Goal: Navigation & Orientation: Find specific page/section

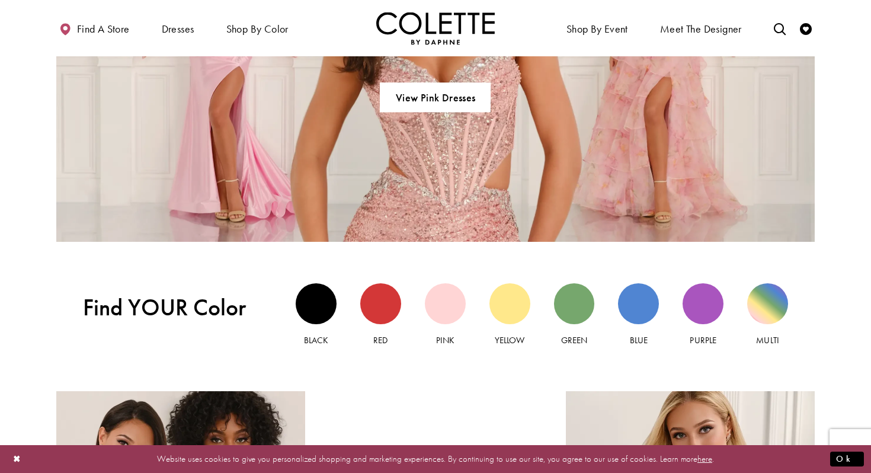
scroll to position [932, 0]
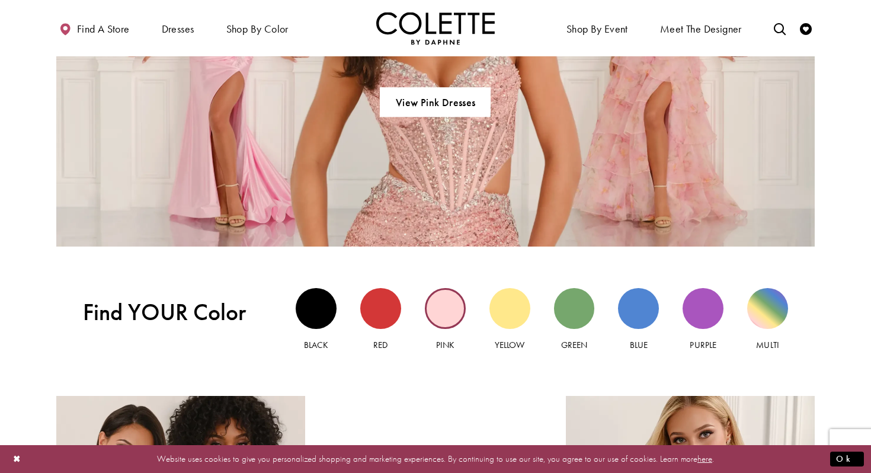
click at [439, 311] on div "Pink view" at bounding box center [445, 308] width 41 height 41
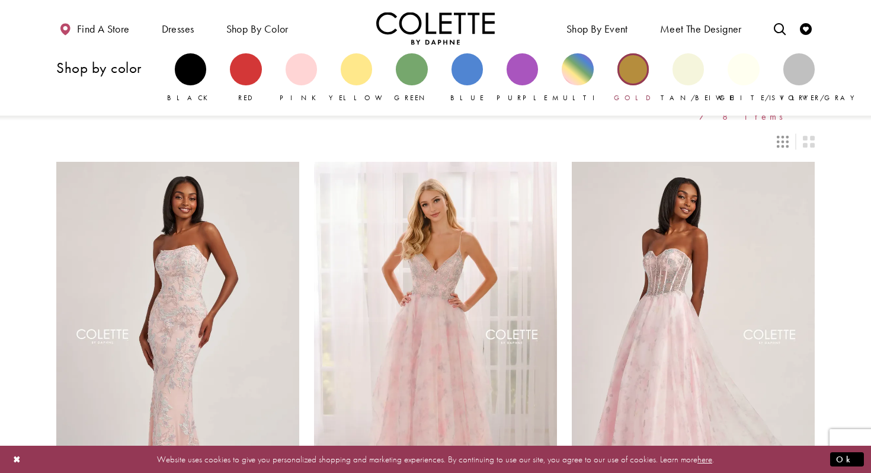
click at [638, 72] on div "Primary block" at bounding box center [633, 68] width 31 height 31
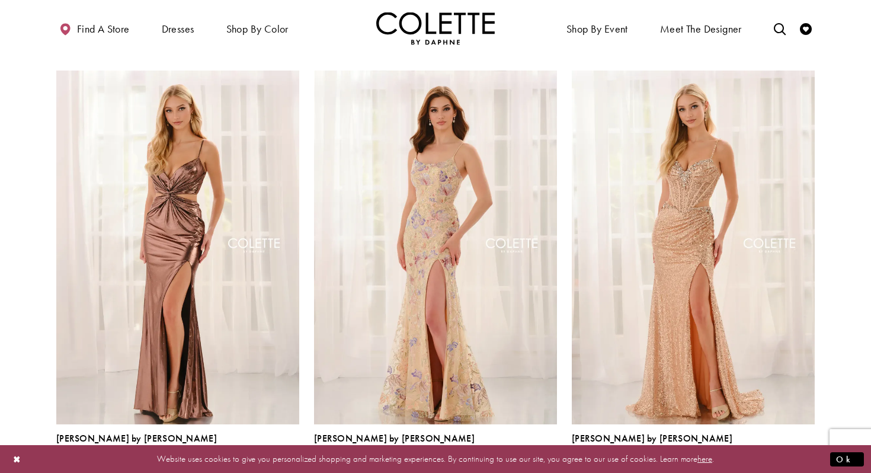
scroll to position [524, 0]
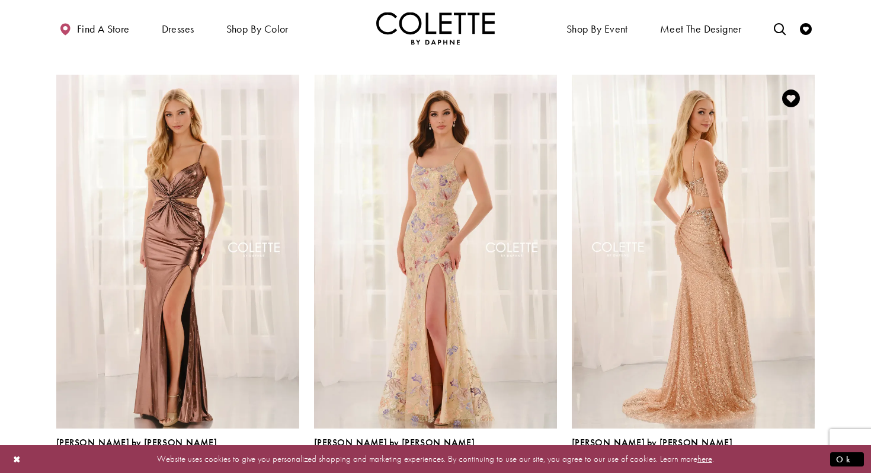
click at [678, 215] on img "Visit Colette by Daphne Style No. CL6145 Page" at bounding box center [693, 251] width 243 height 353
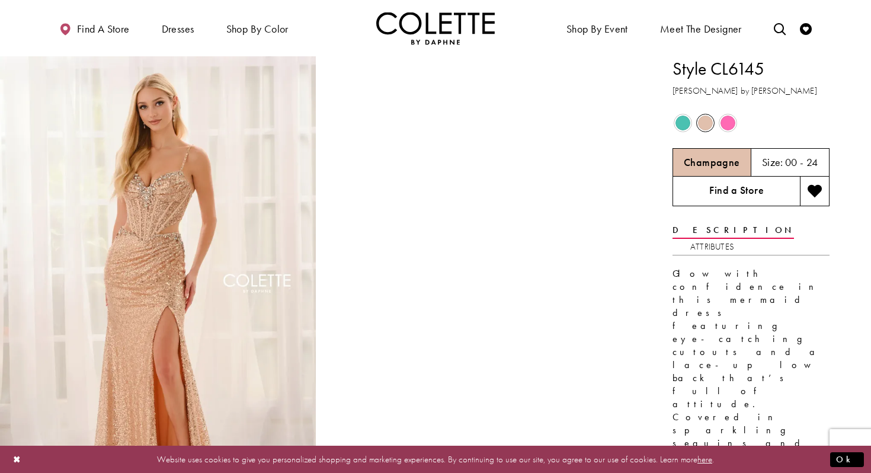
click at [743, 187] on link "Find a Store" at bounding box center [736, 192] width 127 height 30
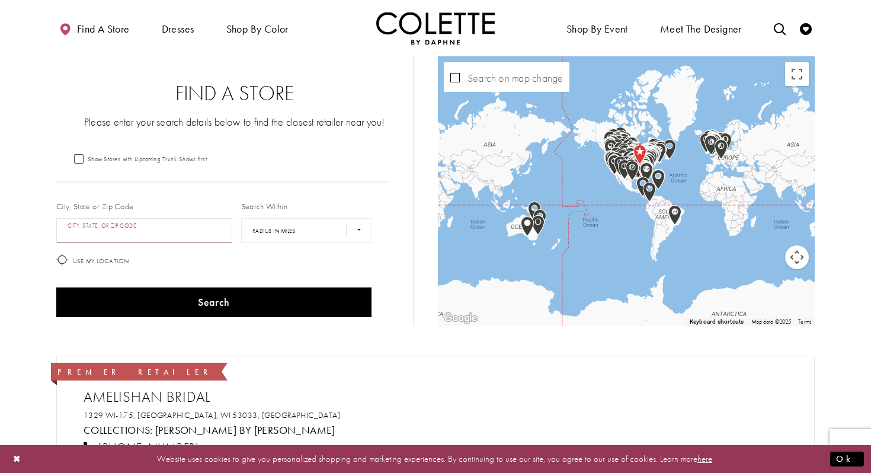
click at [164, 237] on input "City, State, or ZIP Code" at bounding box center [144, 230] width 176 height 25
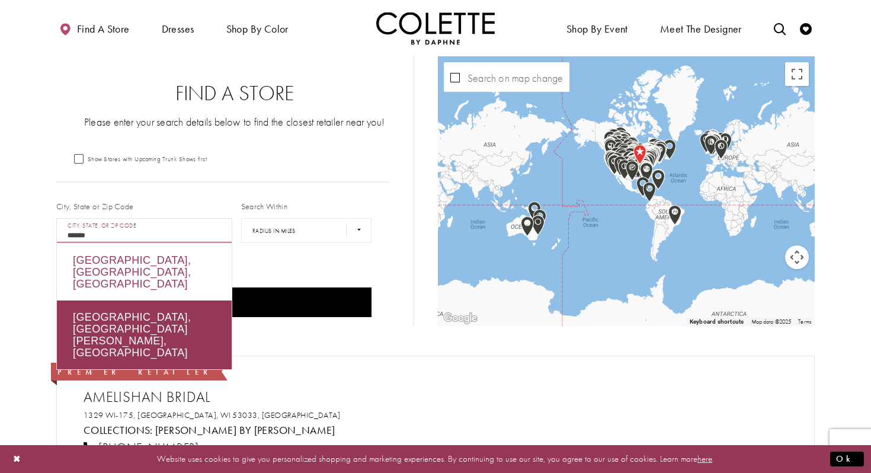
click at [145, 261] on div "[GEOGRAPHIC_DATA], [GEOGRAPHIC_DATA], [GEOGRAPHIC_DATA]" at bounding box center [144, 272] width 175 height 57
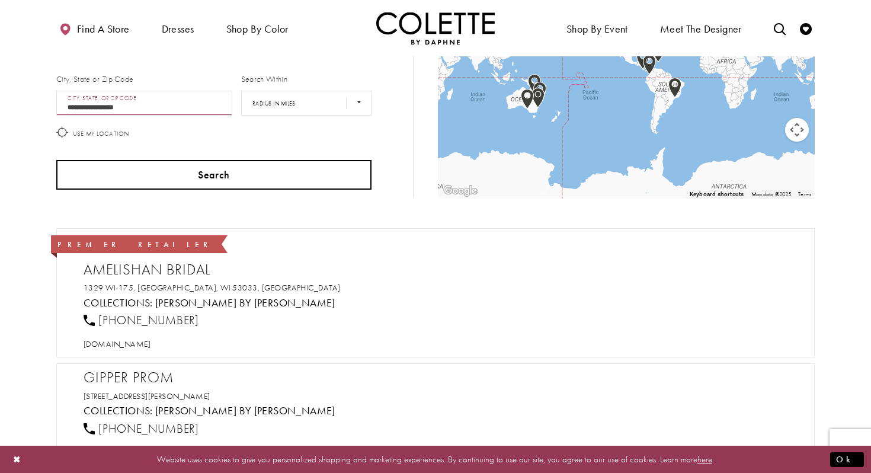
scroll to position [103, 0]
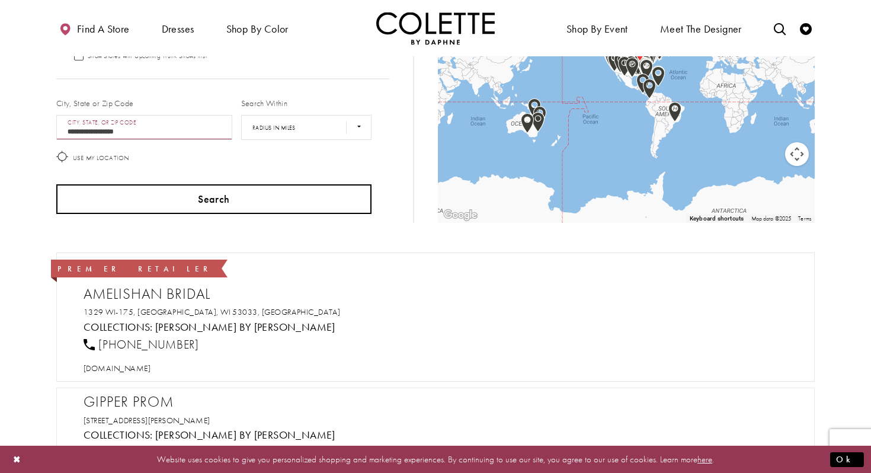
type input "**********"
click at [183, 203] on button "Search" at bounding box center [213, 199] width 315 height 30
